Goal: Information Seeking & Learning: Learn about a topic

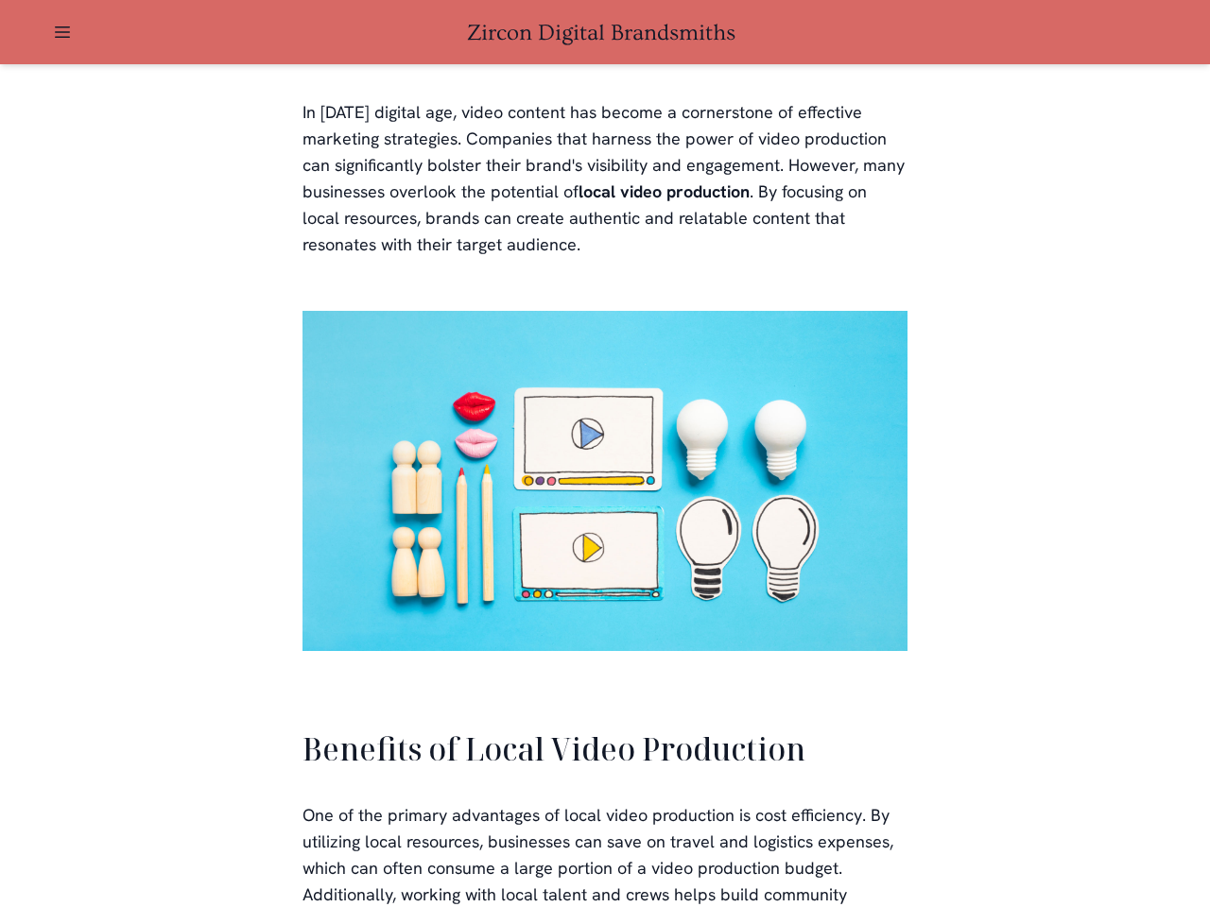
scroll to position [3664, 0]
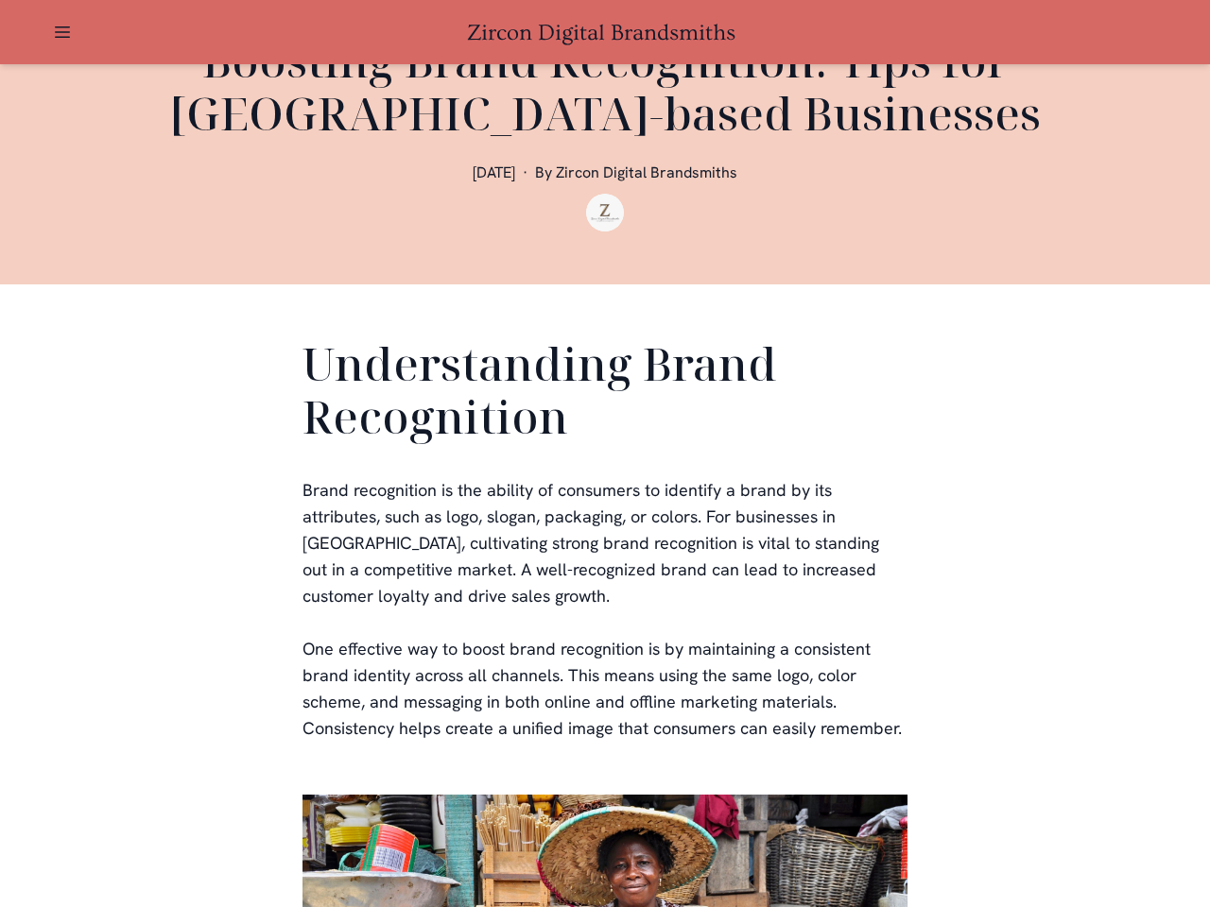
scroll to position [567, 0]
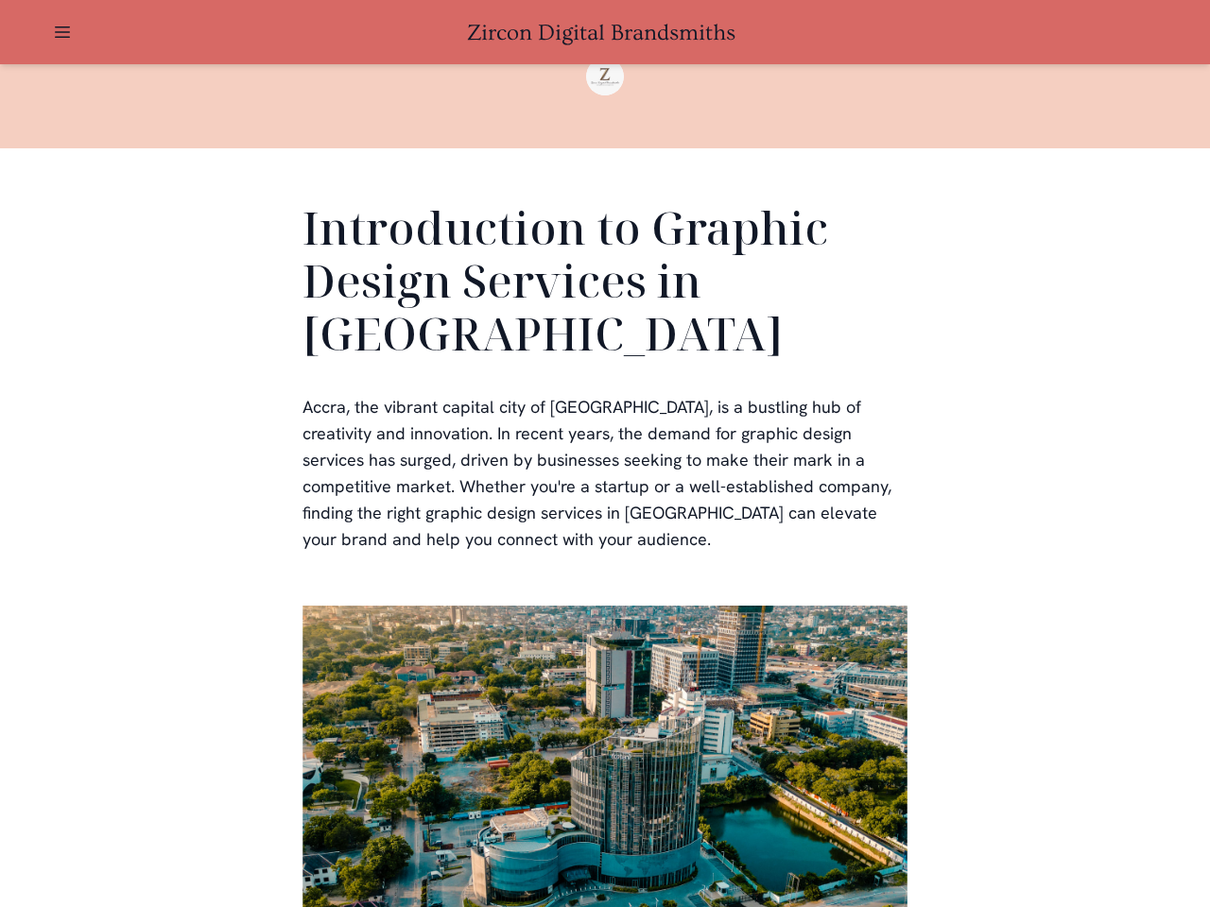
scroll to position [567, 0]
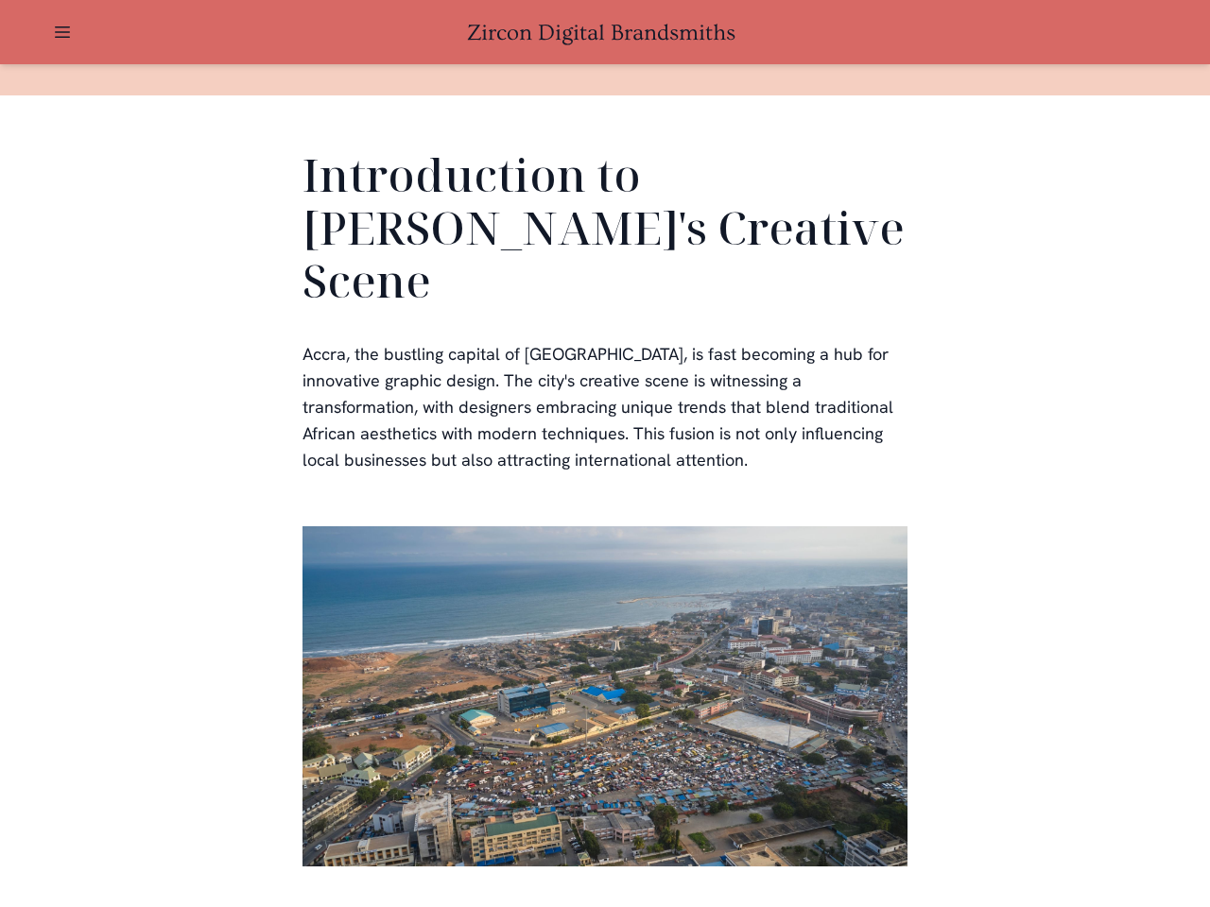
scroll to position [567, 0]
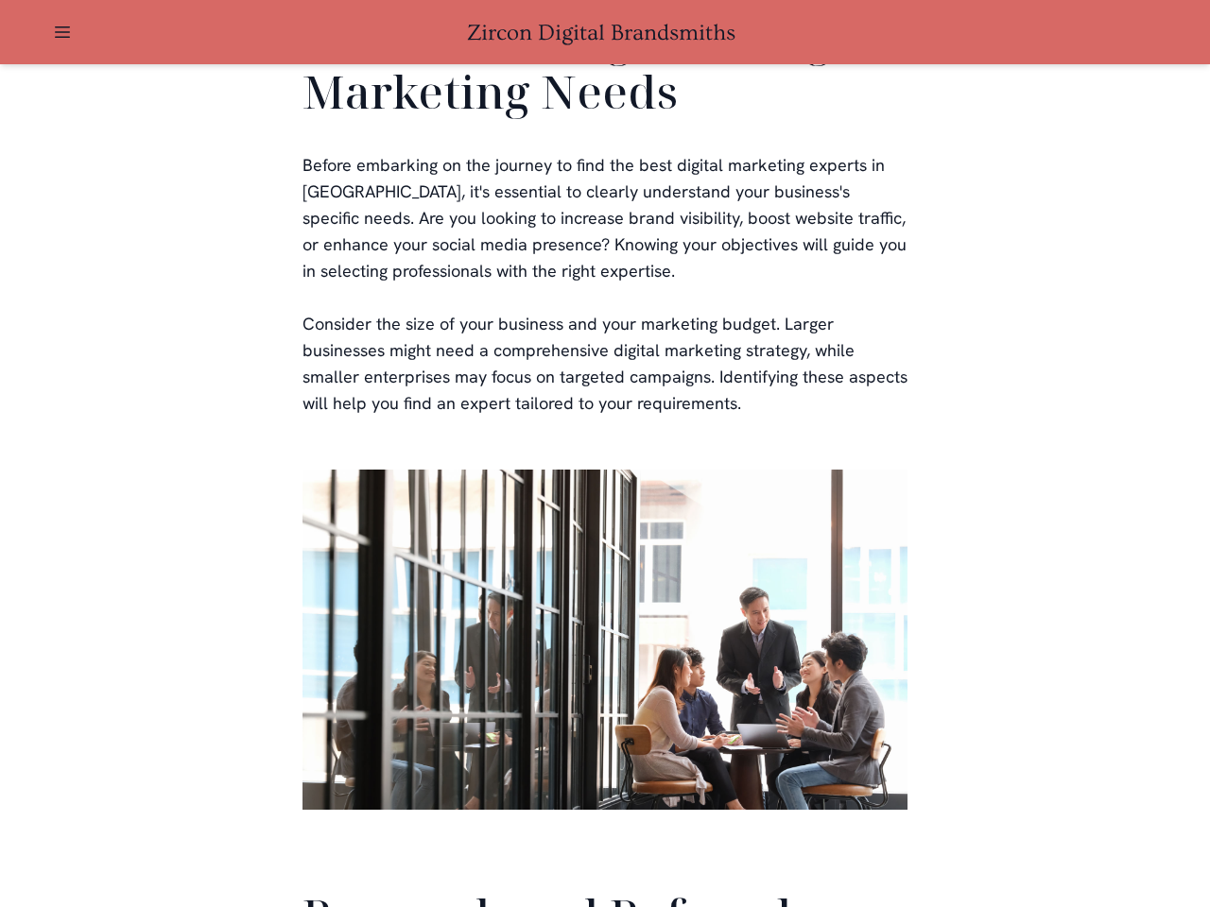
scroll to position [4499, 0]
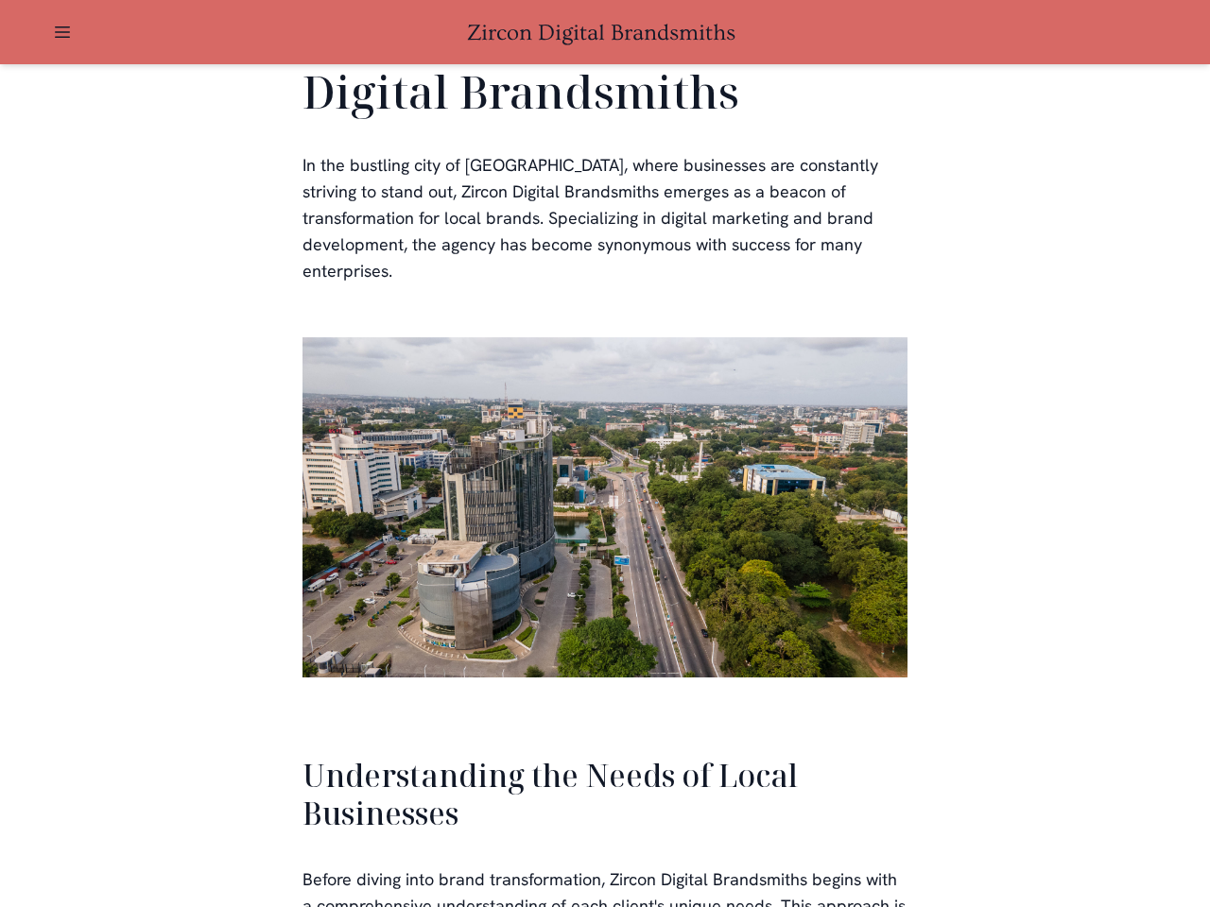
scroll to position [4030, 0]
